Goal: Find specific page/section: Locate a particular part of the current website

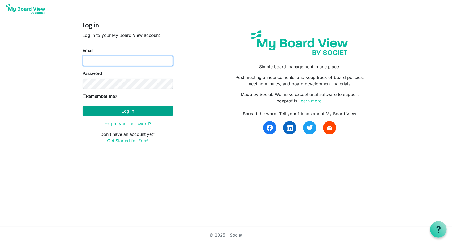
type input "pam@arc-ad.org"
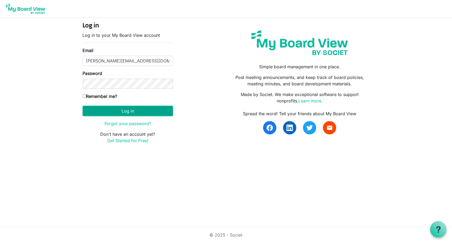
click at [125, 110] on button "Log in" at bounding box center [128, 111] width 90 height 10
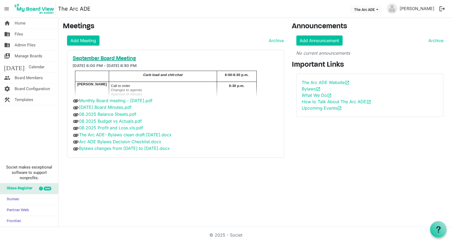
click at [121, 58] on h5 "September Board Meeting" at bounding box center [176, 58] width 206 height 6
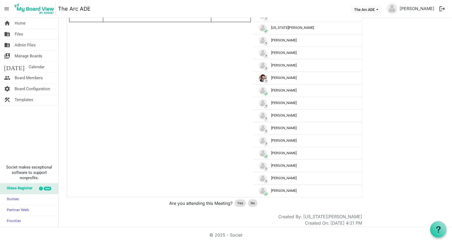
scroll to position [235, 0]
click at [241, 200] on span "Yes" at bounding box center [240, 202] width 6 height 5
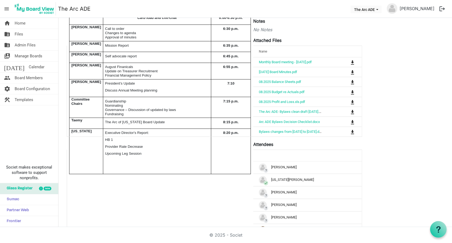
scroll to position [84, 0]
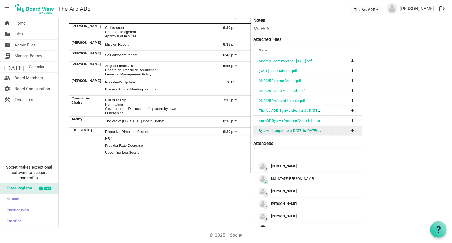
click at [317, 128] on link "Bylaws changes from [DATE] to [DATE].docx" at bounding box center [292, 130] width 66 height 4
click at [353, 109] on span "is Command column column header" at bounding box center [352, 111] width 3 height 4
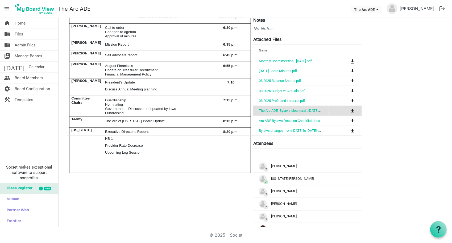
click at [408, 45] on div "edit delete September Board Meeting 9/17/2025 6:00 PM - 9/17/2025 8:30 PM Locat…" at bounding box center [255, 165] width 385 height 421
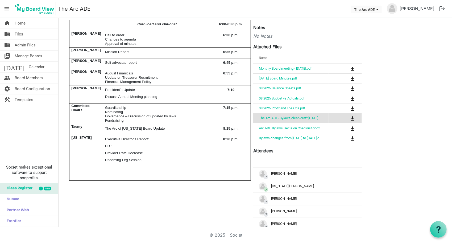
scroll to position [0, 0]
